Goal: Navigation & Orientation: Understand site structure

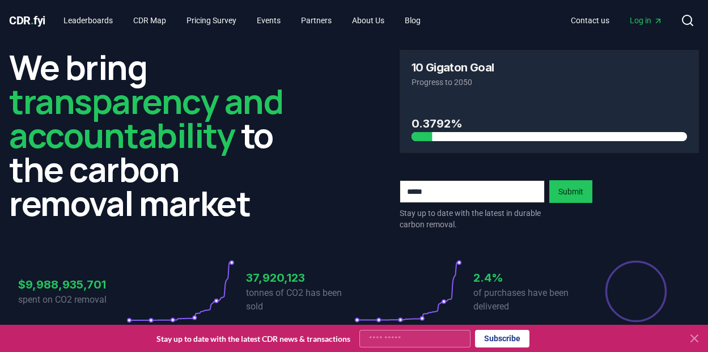
click at [694, 339] on icon at bounding box center [694, 338] width 14 height 14
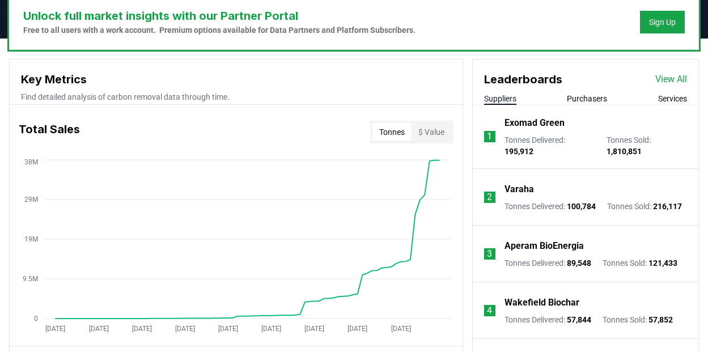
scroll to position [356, 0]
click at [441, 131] on button "$ Value" at bounding box center [431, 133] width 40 height 18
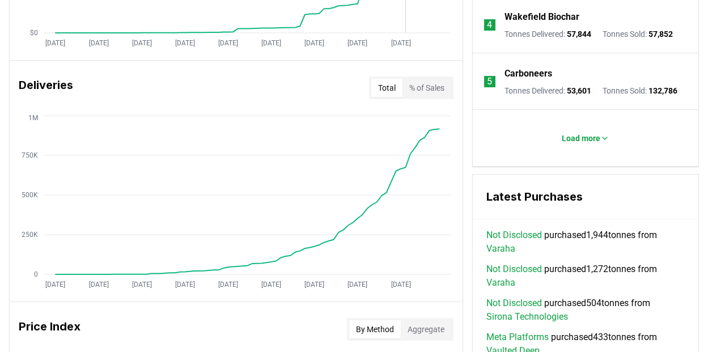
scroll to position [645, 0]
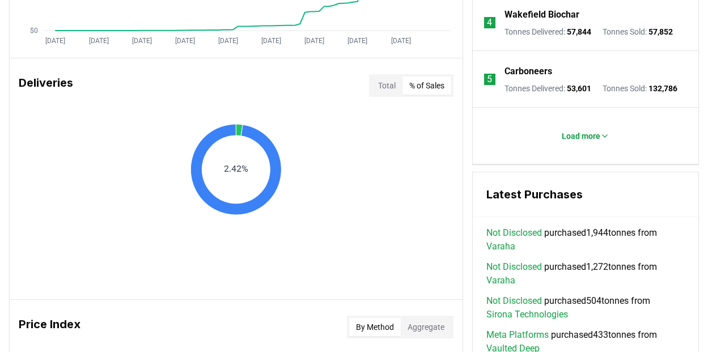
click at [427, 88] on button "% of Sales" at bounding box center [426, 85] width 49 height 18
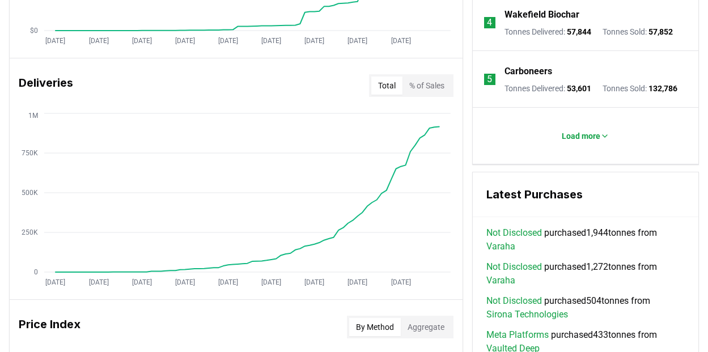
click at [384, 85] on button "Total" at bounding box center [386, 85] width 31 height 18
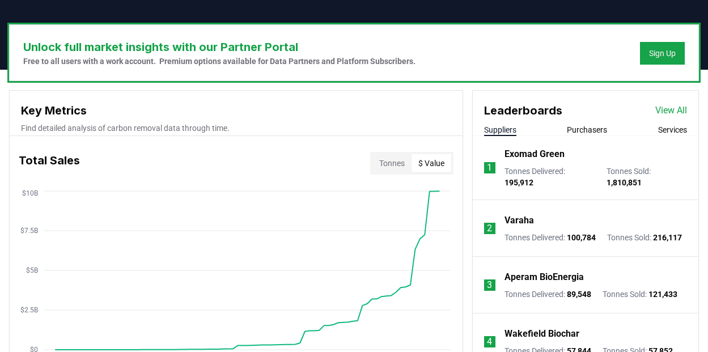
scroll to position [327, 0]
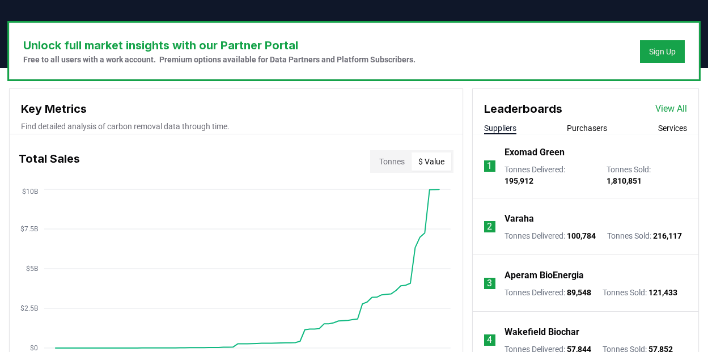
click at [594, 127] on button "Purchasers" at bounding box center [587, 127] width 40 height 11
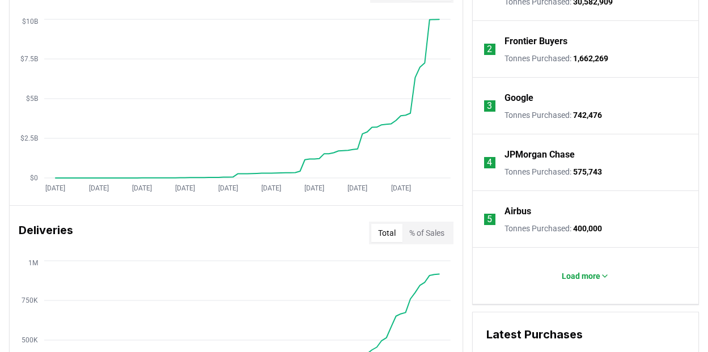
scroll to position [498, 0]
click at [588, 270] on p "Load more" at bounding box center [580, 275] width 39 height 11
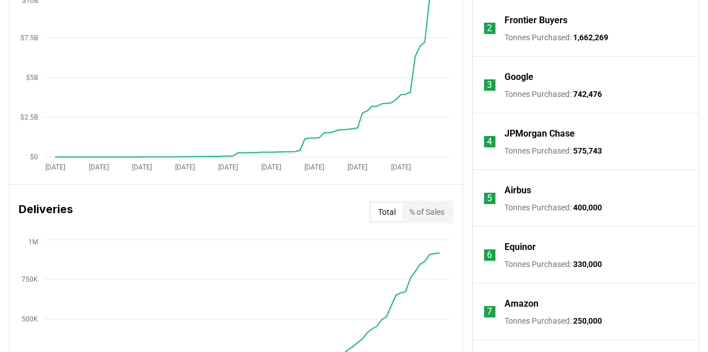
scroll to position [505, 0]
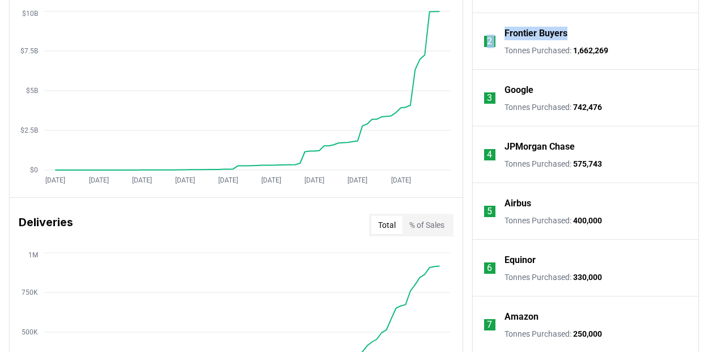
drag, startPoint x: 578, startPoint y: 33, endPoint x: 492, endPoint y: 33, distance: 85.6
click at [492, 33] on li "2 Frontier Buyers Tonnes Purchased : 1,662,269" at bounding box center [585, 41] width 225 height 57
copy li "2 Frontier Buyers"
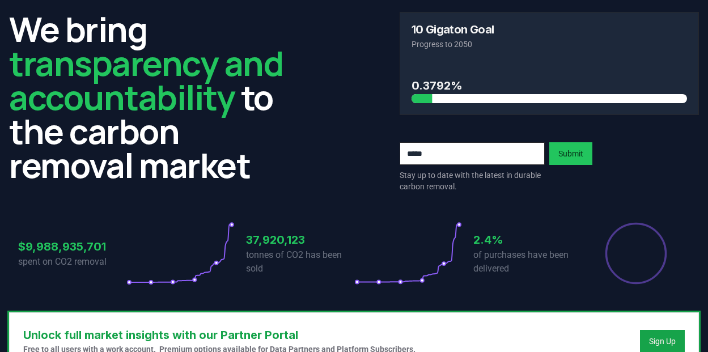
scroll to position [0, 0]
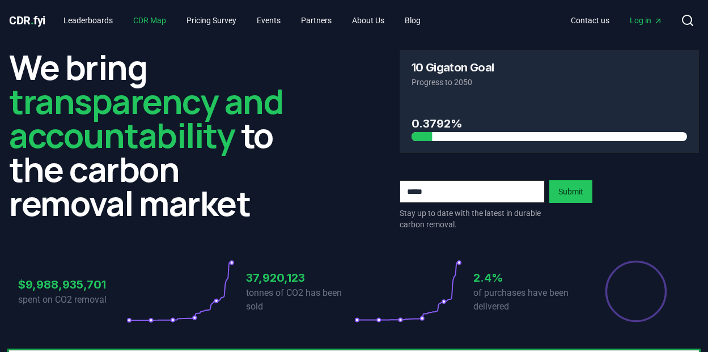
click at [154, 14] on link "CDR Map" at bounding box center [149, 20] width 51 height 20
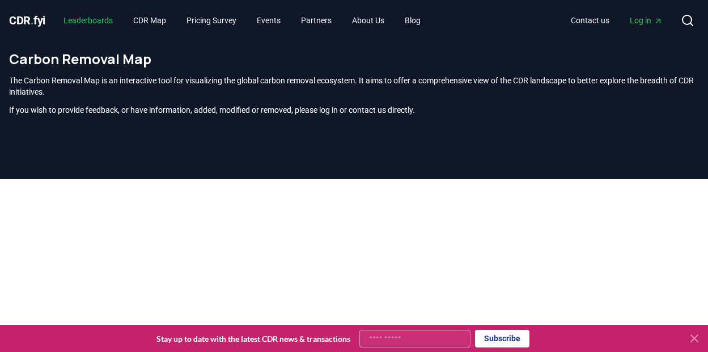
click at [106, 19] on link "Leaderboards" at bounding box center [87, 20] width 67 height 20
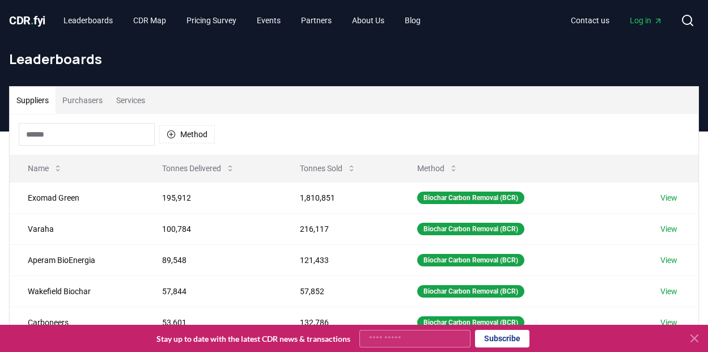
click at [40, 24] on span "CDR . fyi" at bounding box center [27, 21] width 36 height 14
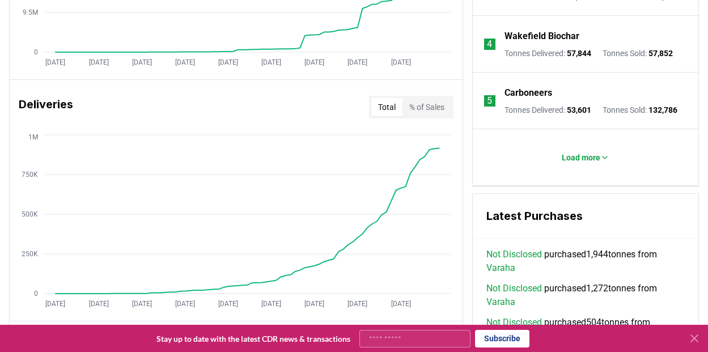
scroll to position [623, 0]
click at [436, 110] on button "% of Sales" at bounding box center [426, 108] width 49 height 18
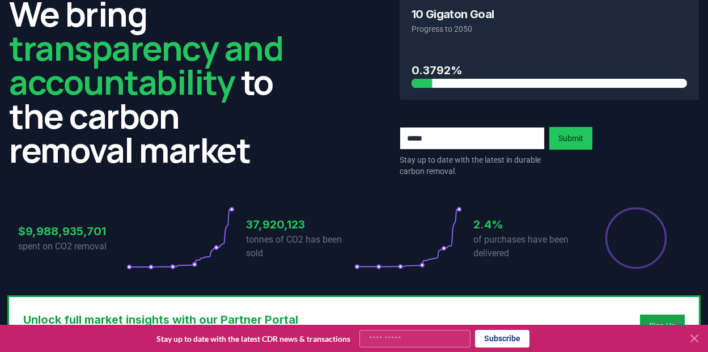
scroll to position [0, 0]
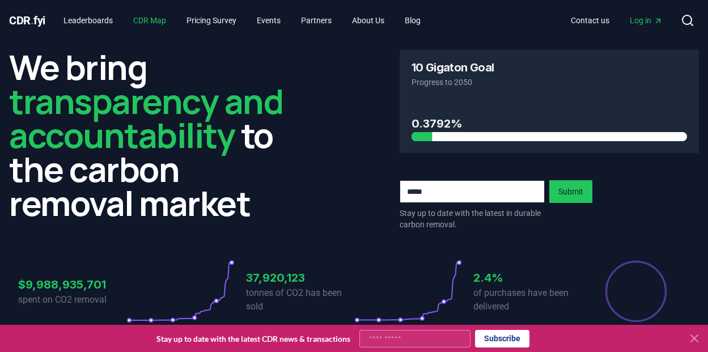
click at [171, 22] on link "CDR Map" at bounding box center [149, 20] width 51 height 20
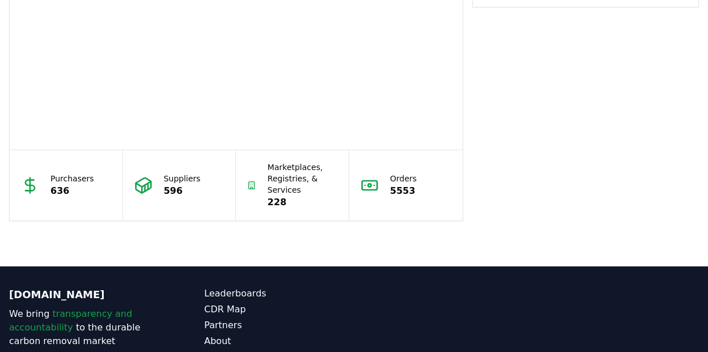
scroll to position [1116, 0]
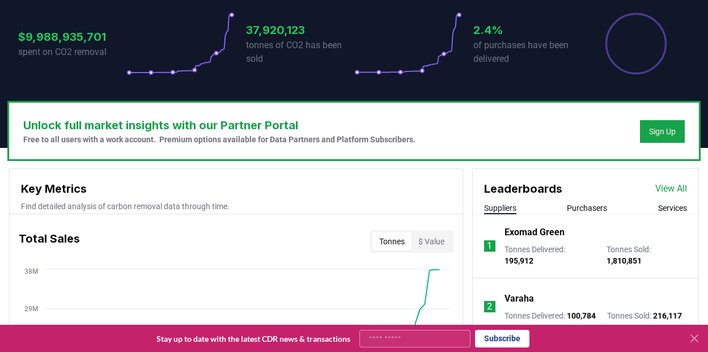
scroll to position [246, 0]
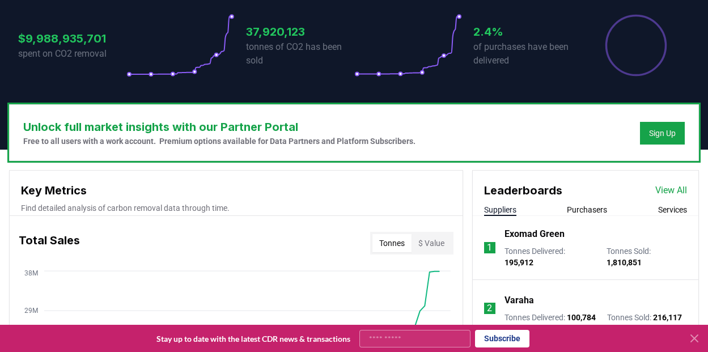
click at [692, 340] on icon at bounding box center [694, 338] width 7 height 7
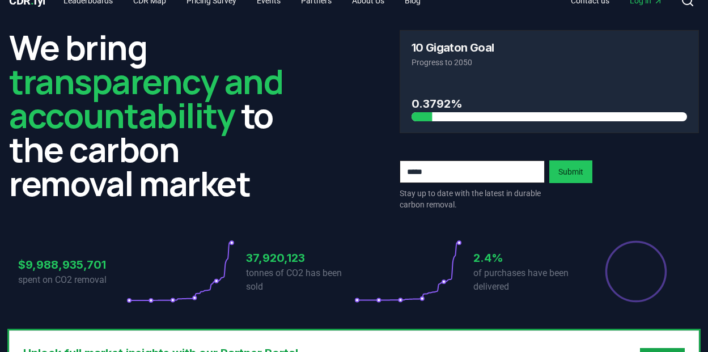
scroll to position [0, 0]
